Goal: Information Seeking & Learning: Learn about a topic

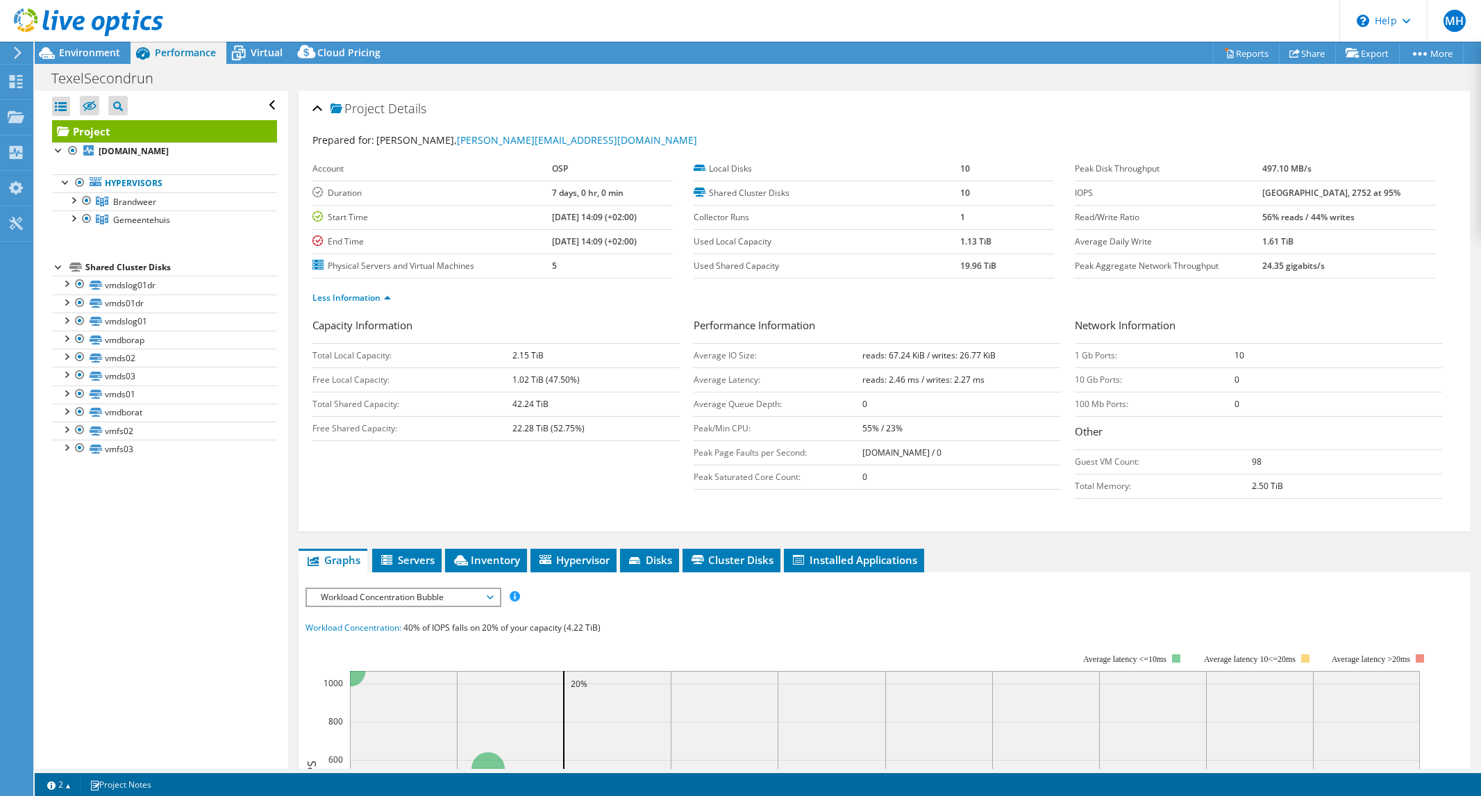
select select "EUFrankfurt"
select select "EUR"
click at [413, 488] on div "Capacity Information Total Local Capacity: 2.15 TiB Free Local Capacity: 1.02 T…" at bounding box center [885, 411] width 1144 height 188
click at [149, 221] on span "Gemeentehuis" at bounding box center [141, 220] width 57 height 12
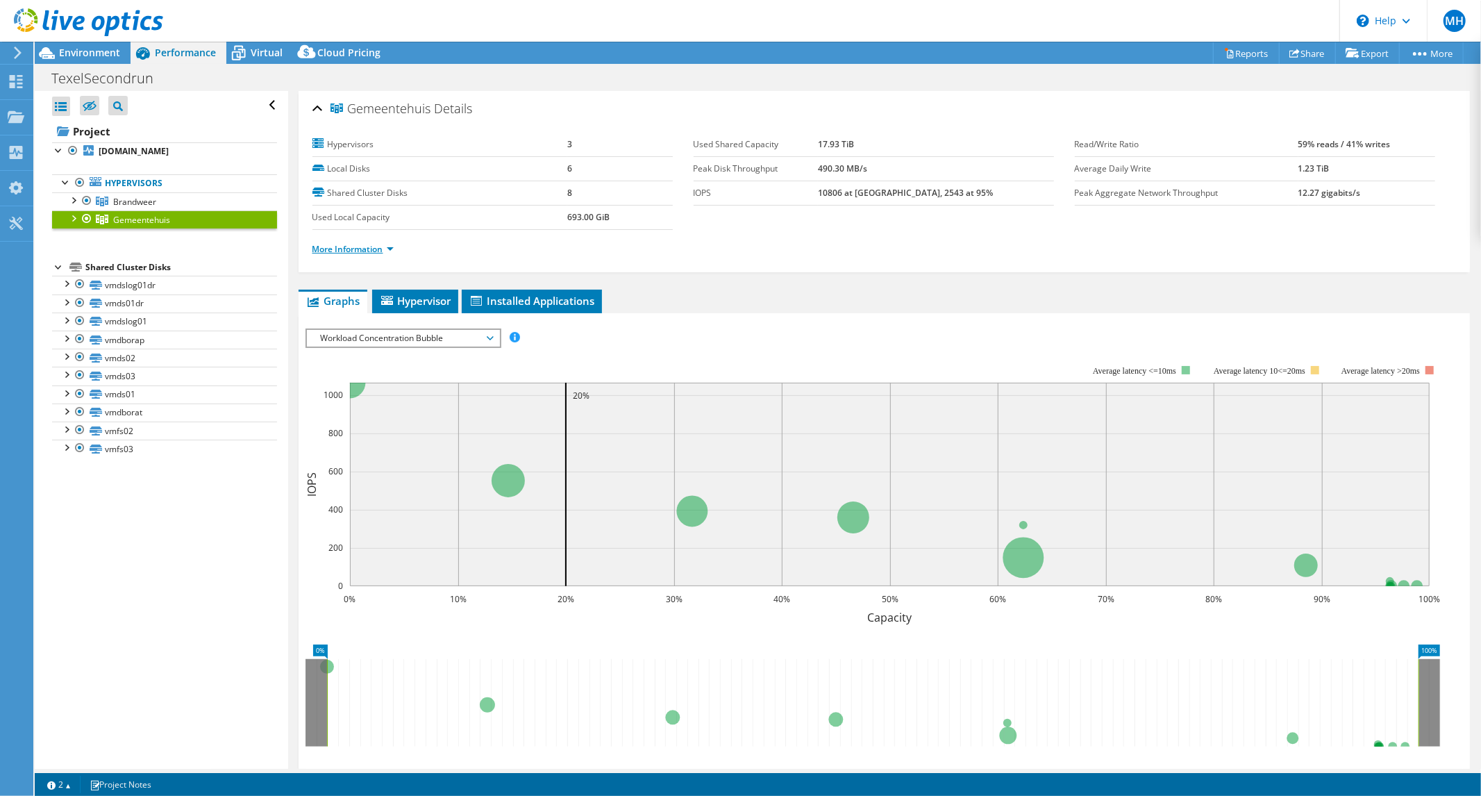
click at [363, 245] on link "More Information" at bounding box center [353, 249] width 81 height 12
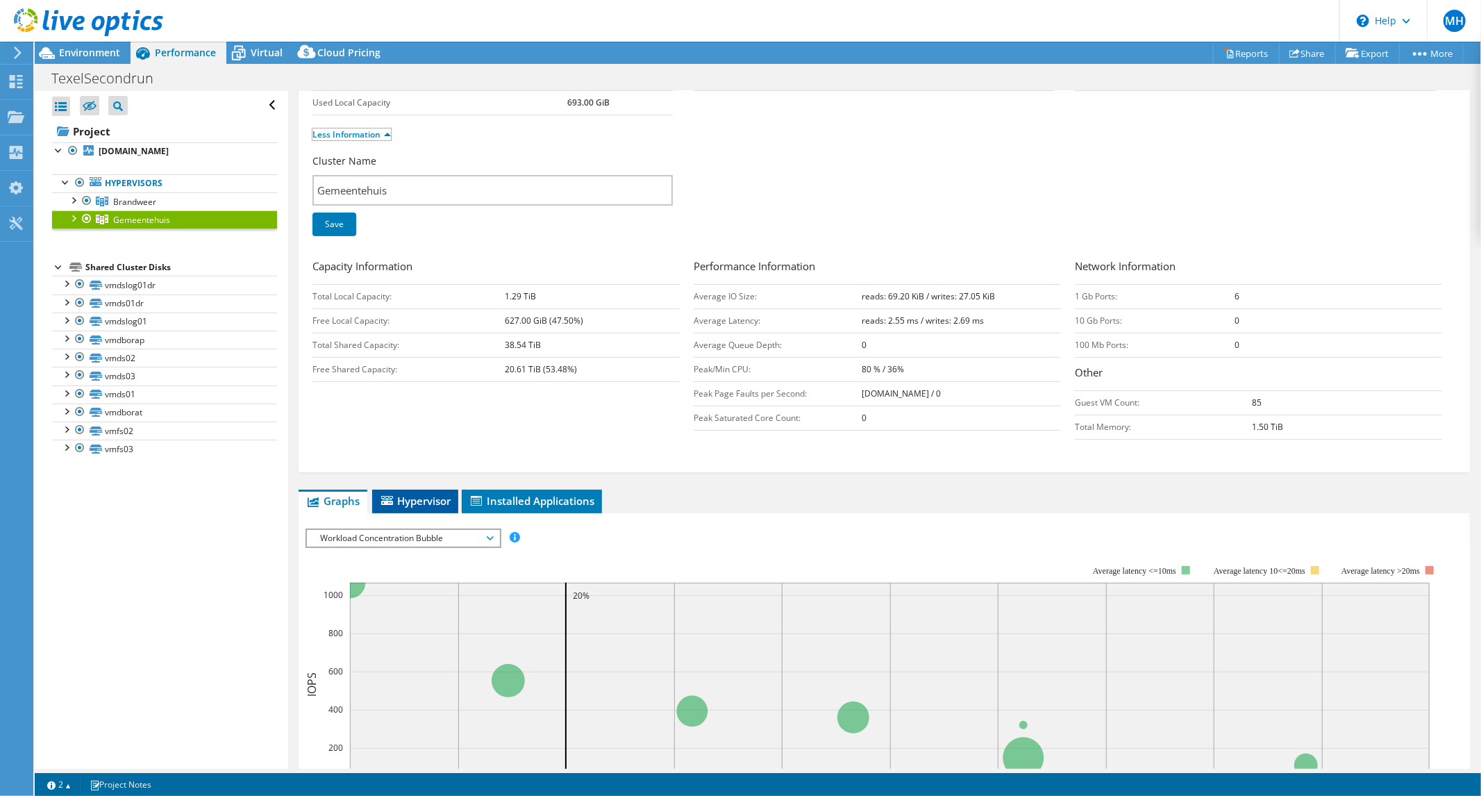
scroll to position [231, 0]
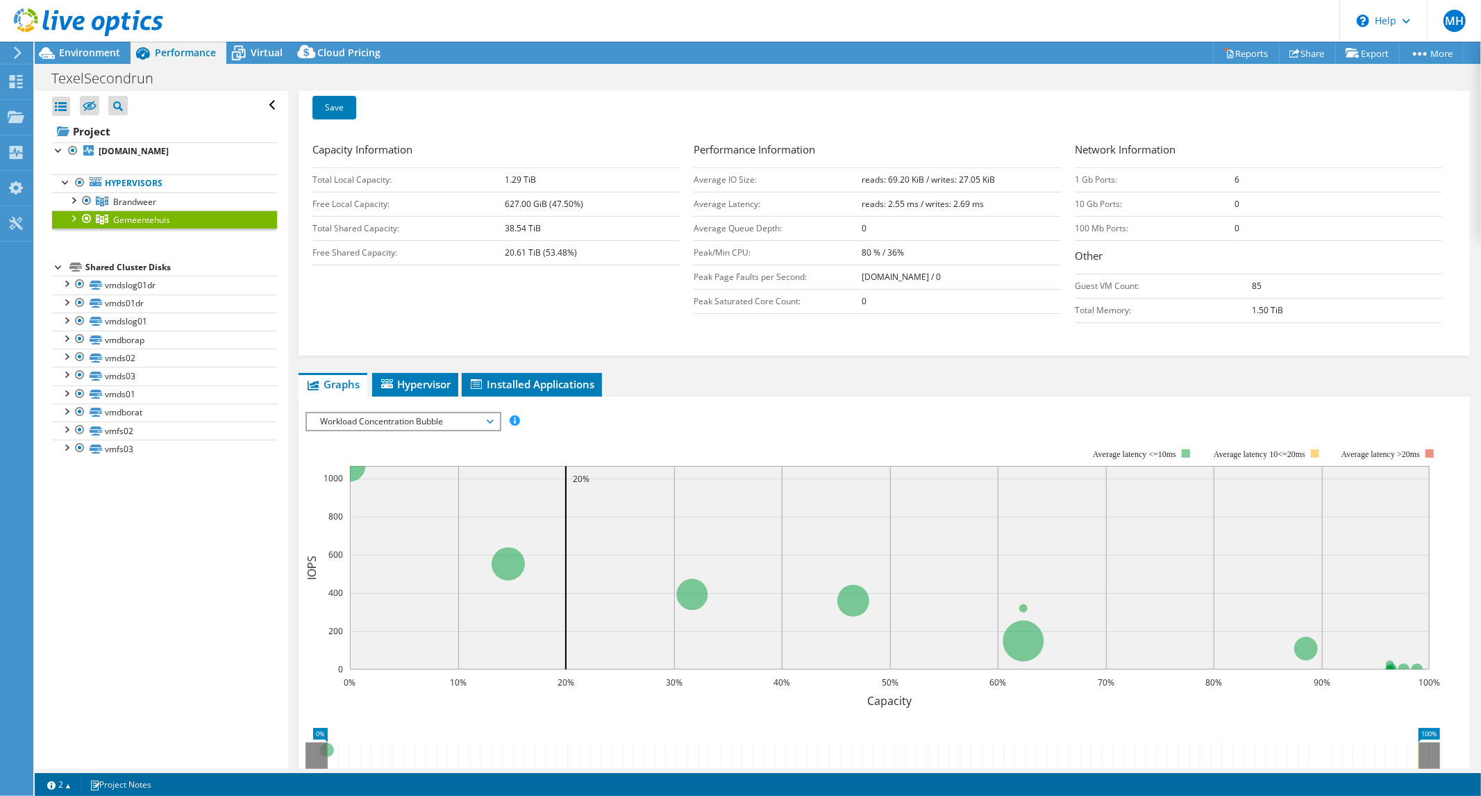
click at [404, 414] on span "Workload Concentration Bubble" at bounding box center [403, 421] width 178 height 17
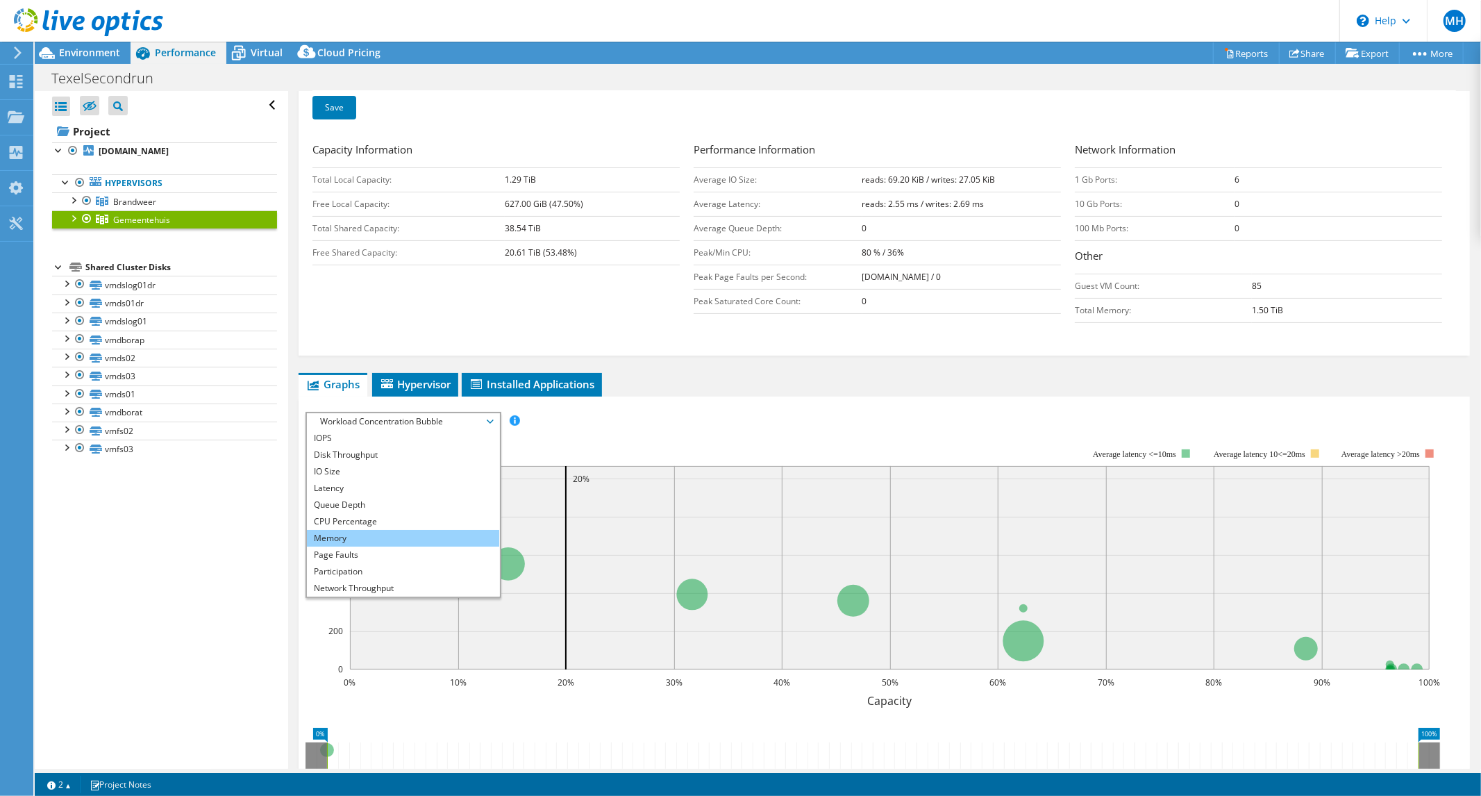
click at [410, 539] on li "Memory" at bounding box center [403, 538] width 192 height 17
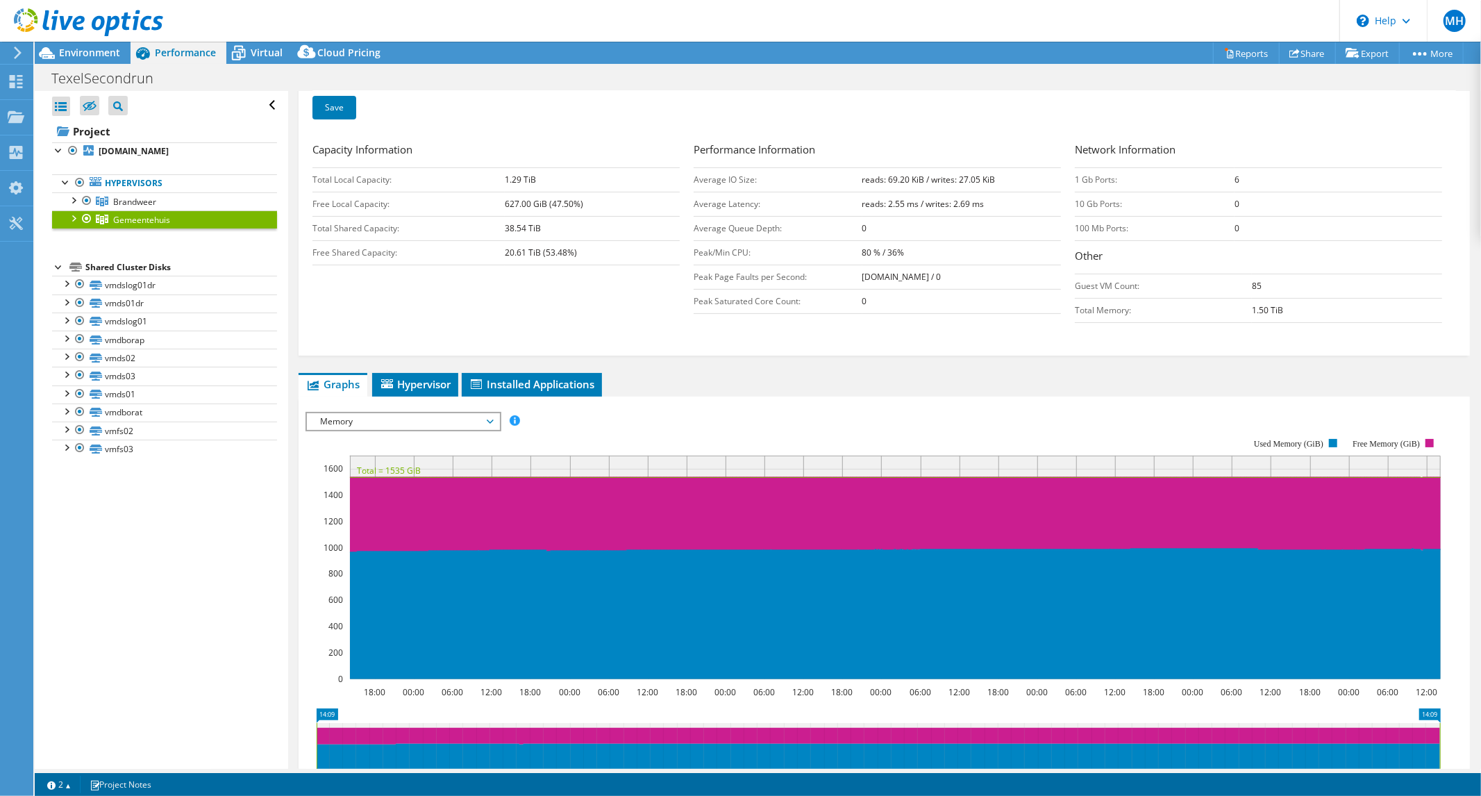
click at [765, 320] on div "Capacity Information Total Local Capacity: 1.29 TiB Free Local Capacity: 627.00…" at bounding box center [885, 236] width 1144 height 188
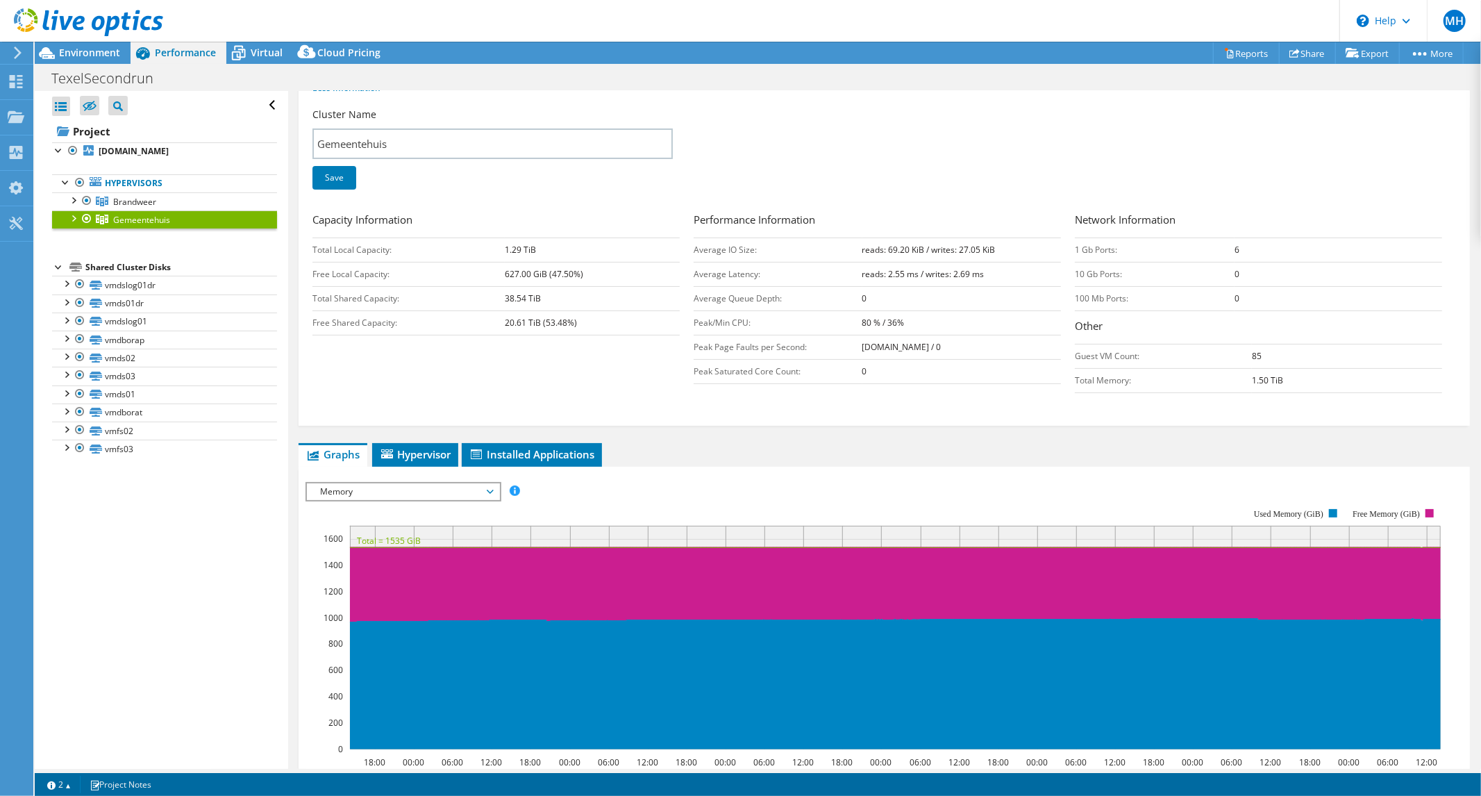
scroll to position [0, 0]
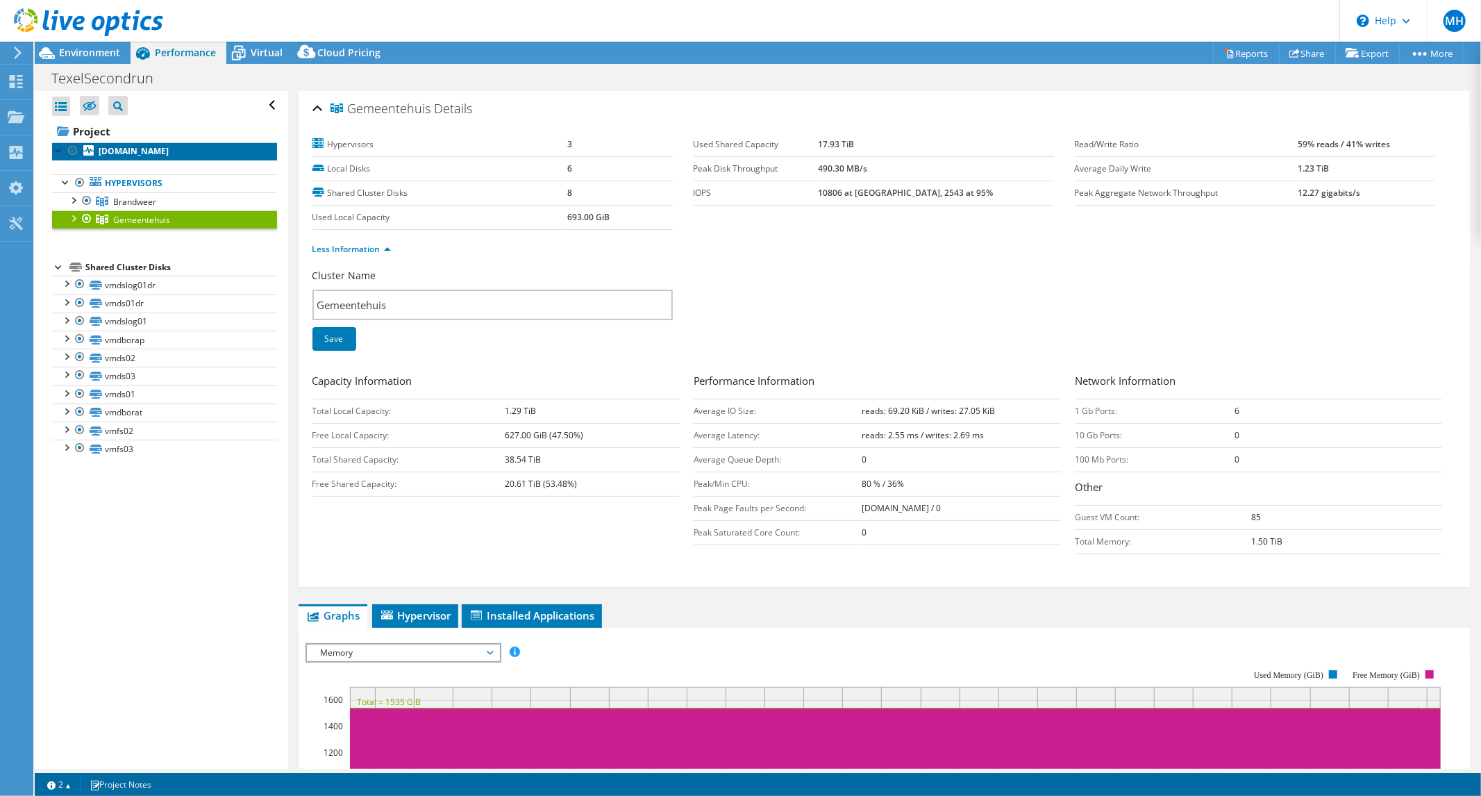
click at [119, 153] on b "[DOMAIN_NAME]" at bounding box center [134, 151] width 70 height 12
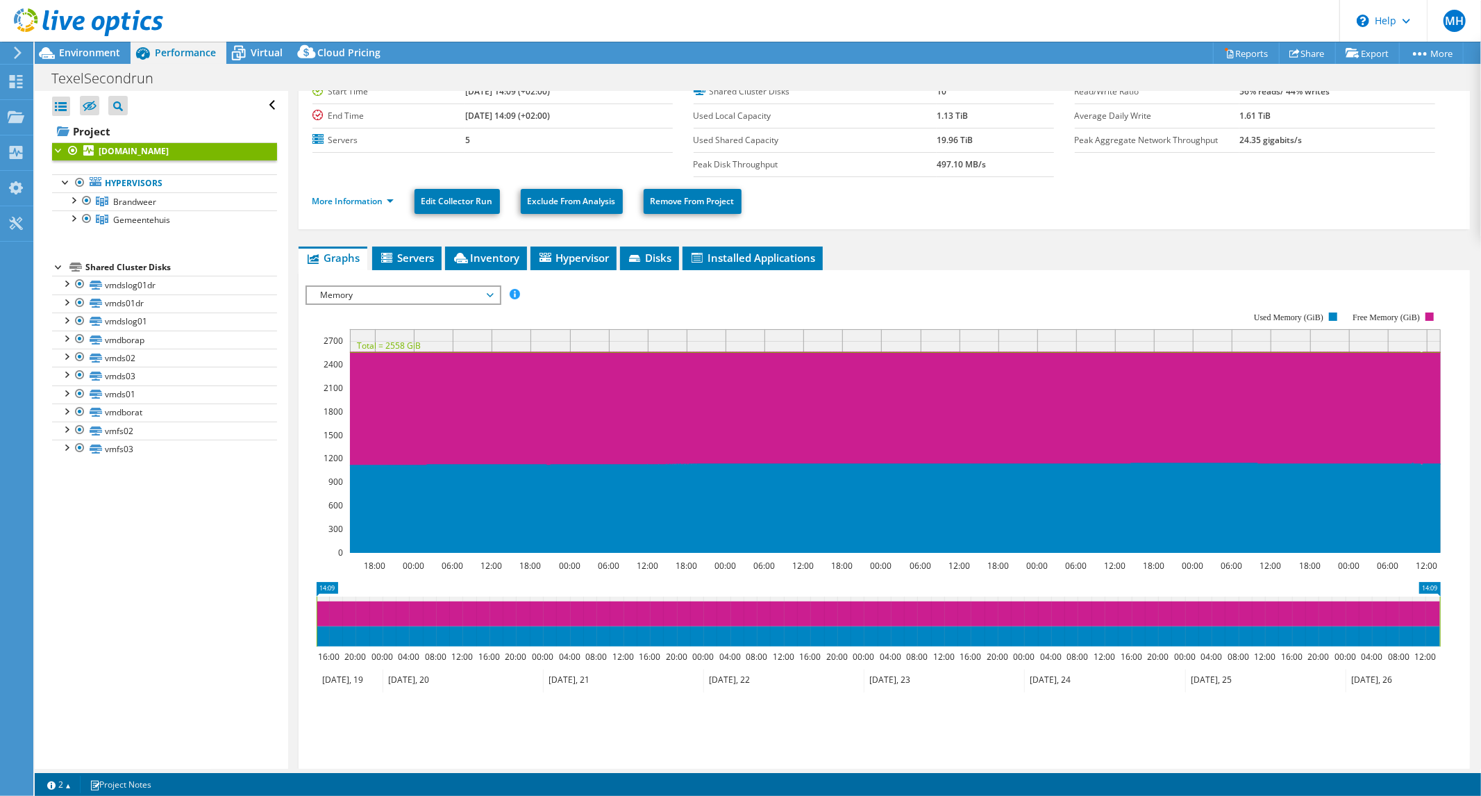
scroll to position [160, 0]
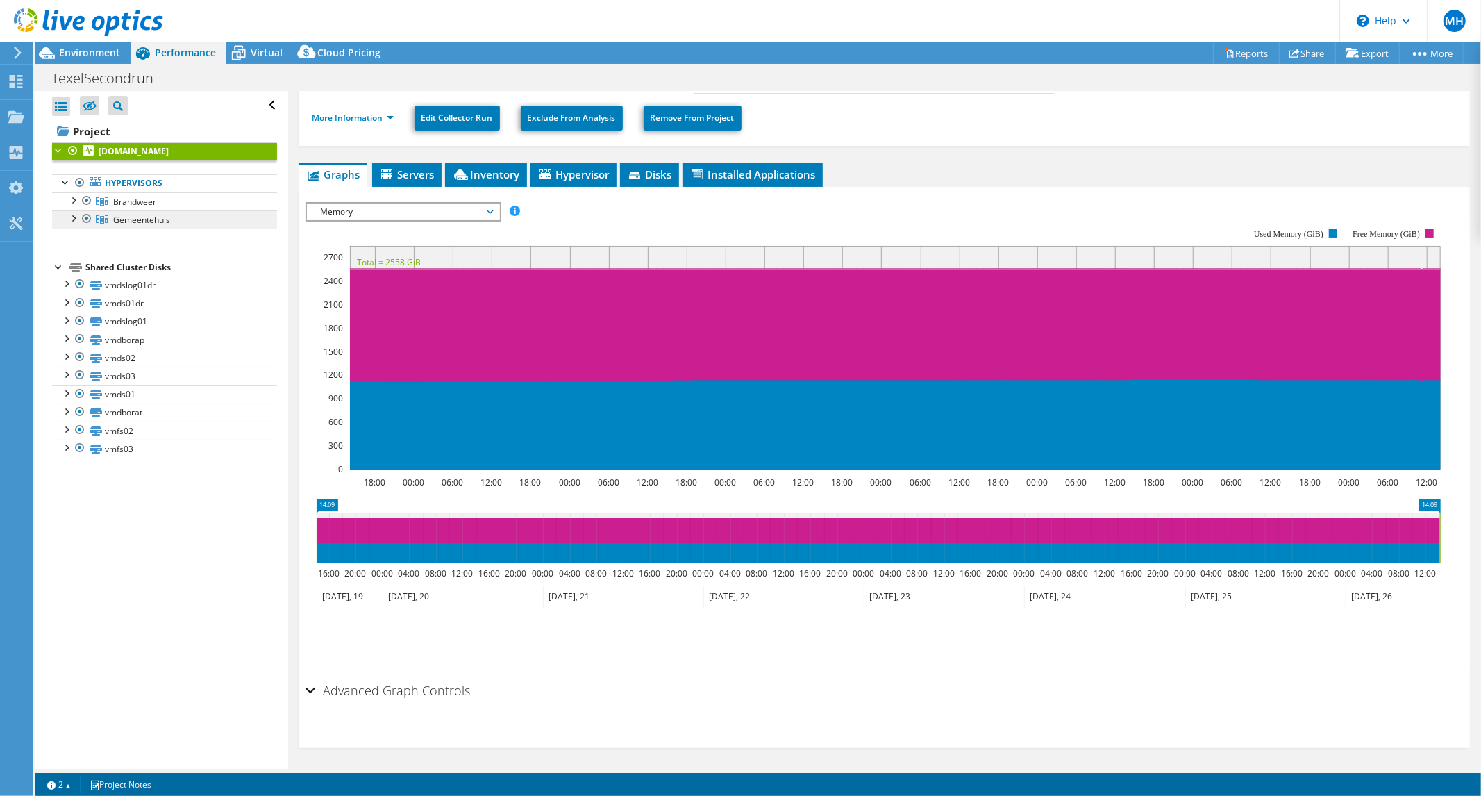
click at [158, 221] on span "Gemeentehuis" at bounding box center [141, 220] width 57 height 12
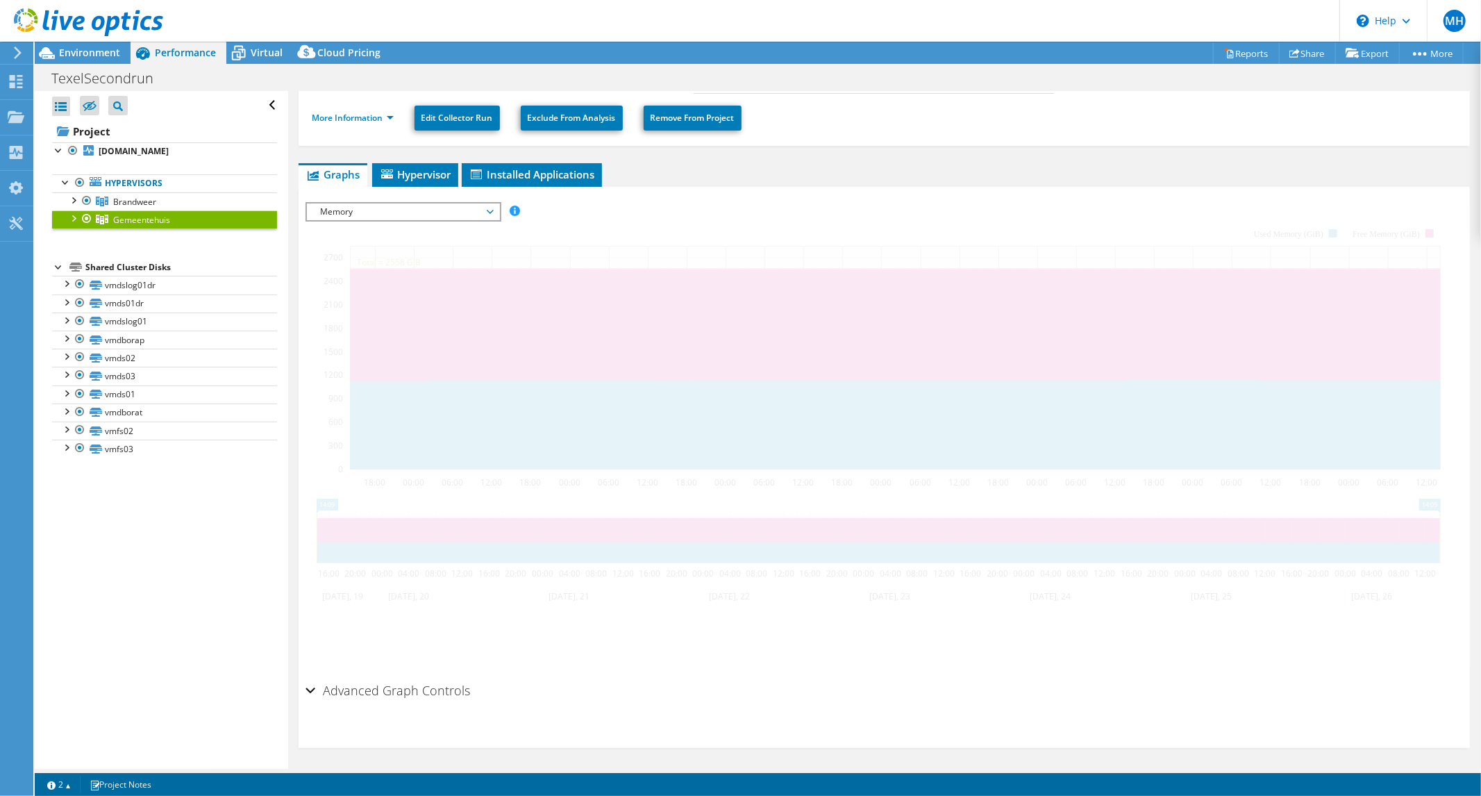
scroll to position [0, 0]
